Goal: Check status: Check status

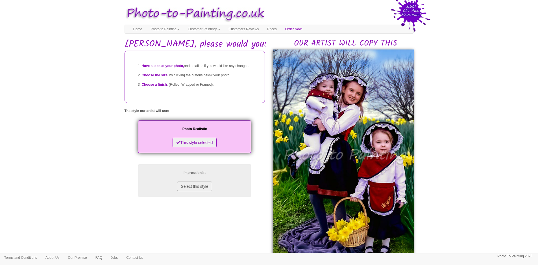
click at [369, 115] on img at bounding box center [343, 156] width 140 height 215
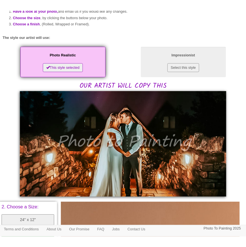
scroll to position [54, 0]
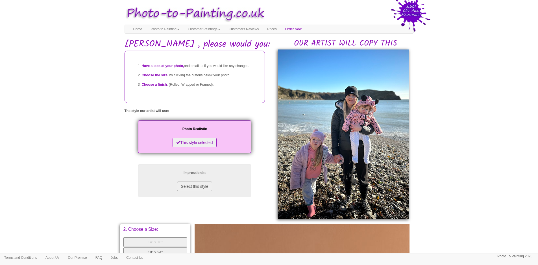
click at [246, 91] on body "Your painting - risk free Toggle navigation Menu Home Photo to Painting Photo t…" at bounding box center [269, 232] width 538 height 458
